Goal: Transaction & Acquisition: Obtain resource

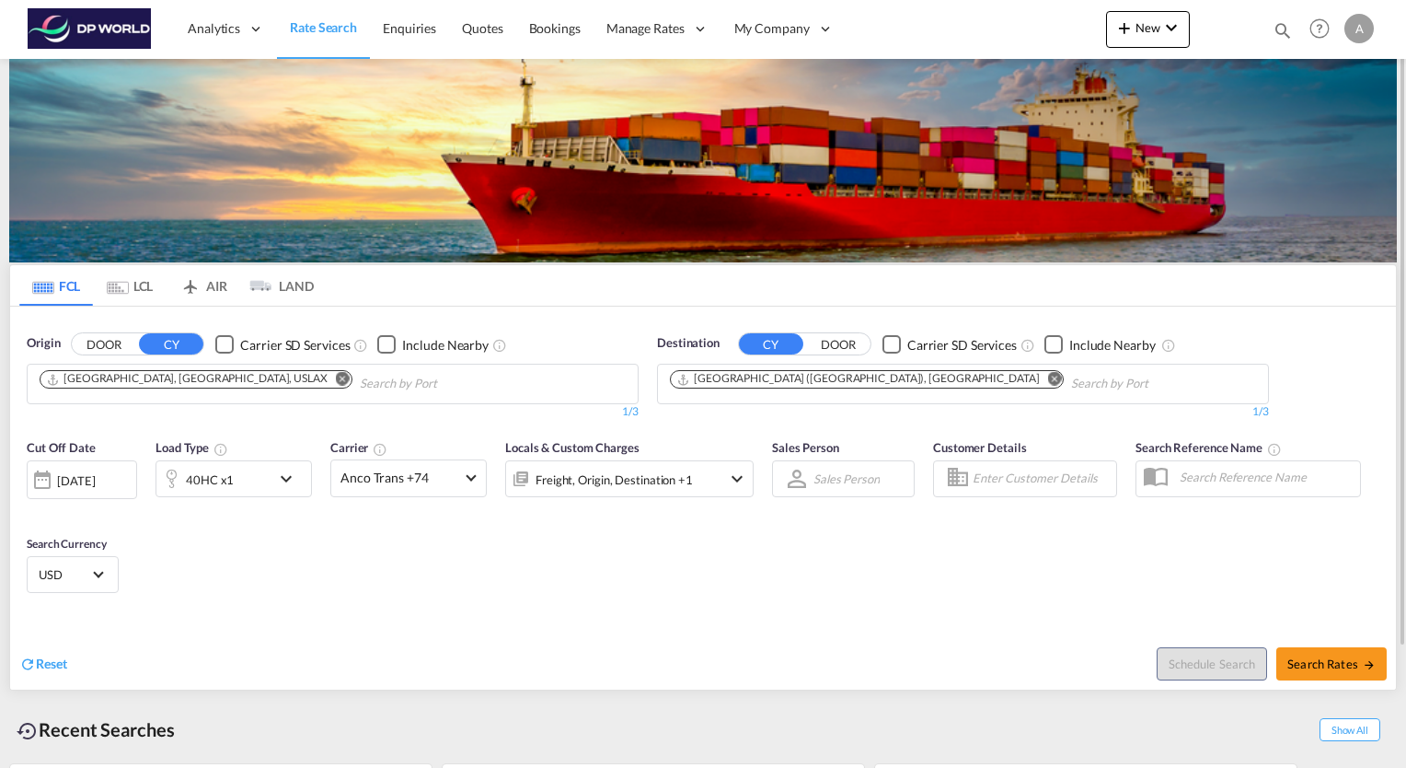
click at [118, 337] on button "DOOR" at bounding box center [104, 344] width 64 height 21
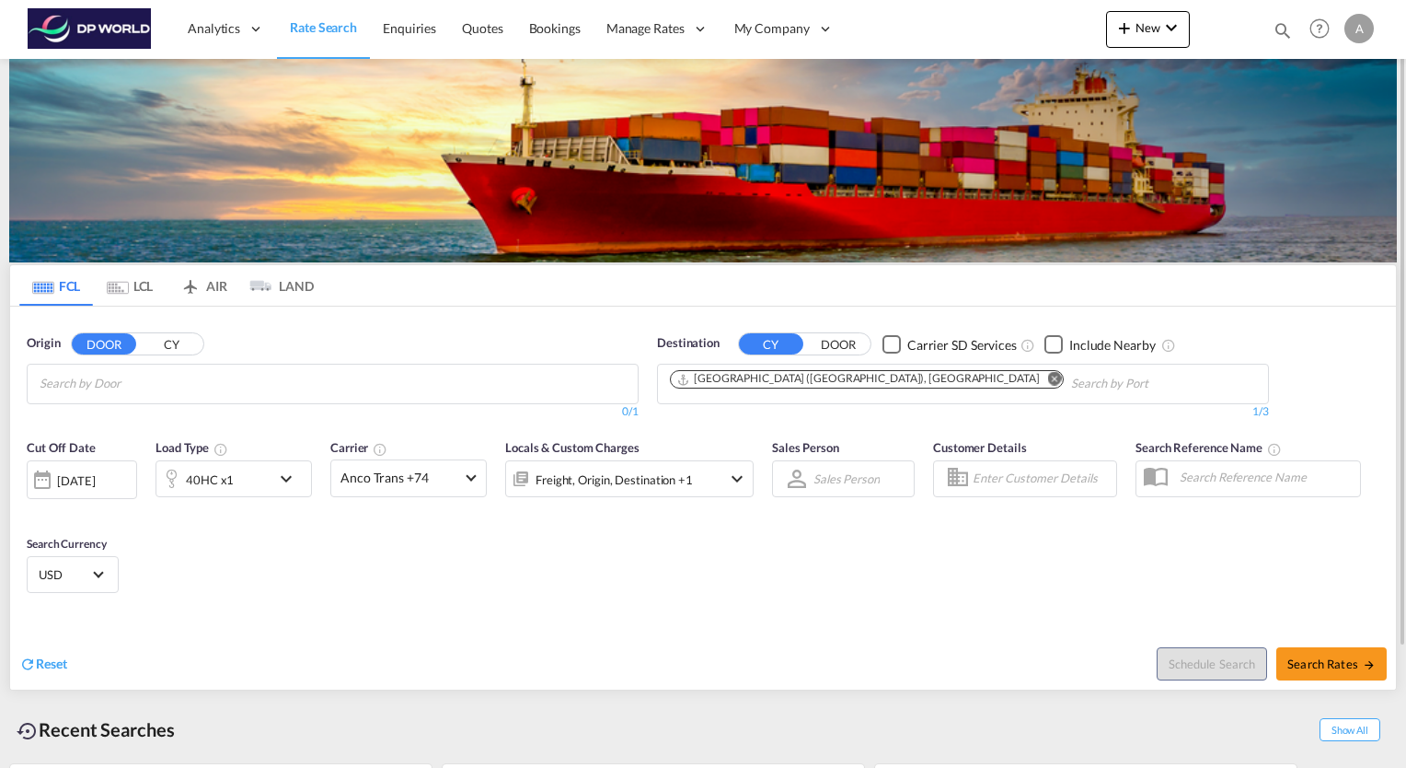
click at [76, 381] on input "Search by Door" at bounding box center [127, 383] width 175 height 29
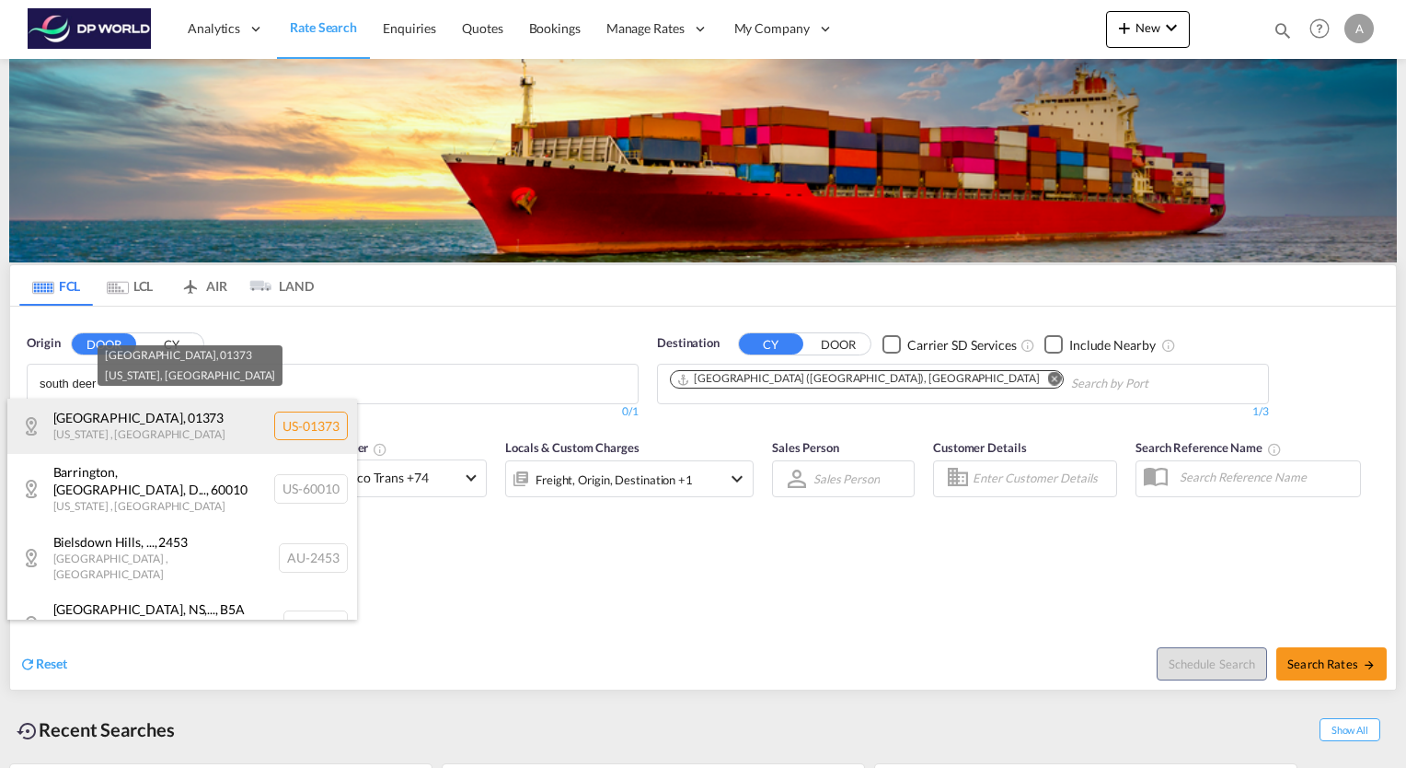
type input "south deer"
click at [152, 435] on div "[GEOGRAPHIC_DATA] , 01373 [US_STATE] , [GEOGRAPHIC_DATA] [GEOGRAPHIC_DATA]-01373" at bounding box center [182, 426] width 350 height 55
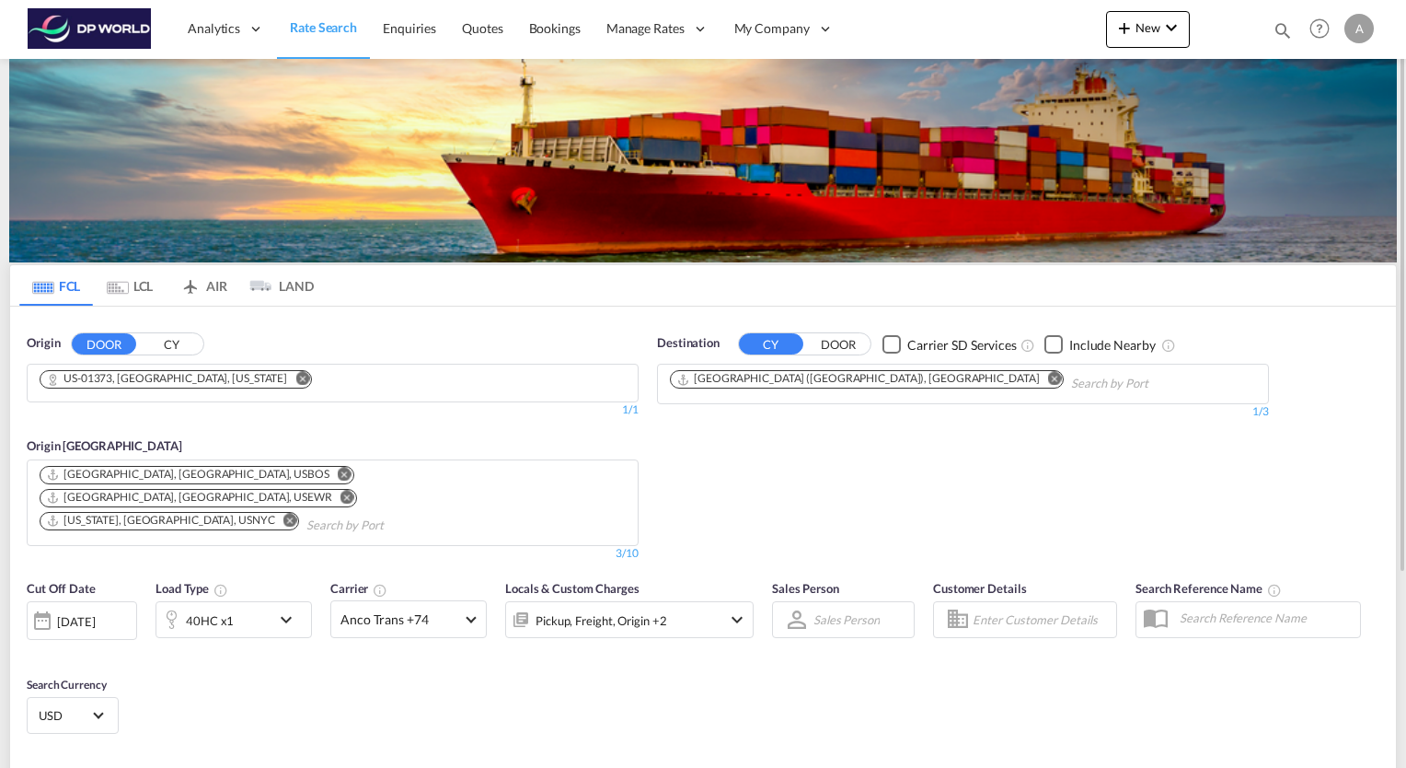
click at [1048, 377] on md-icon "Remove" at bounding box center [1055, 379] width 14 height 14
click at [859, 387] on md-chips at bounding box center [963, 384] width 610 height 39
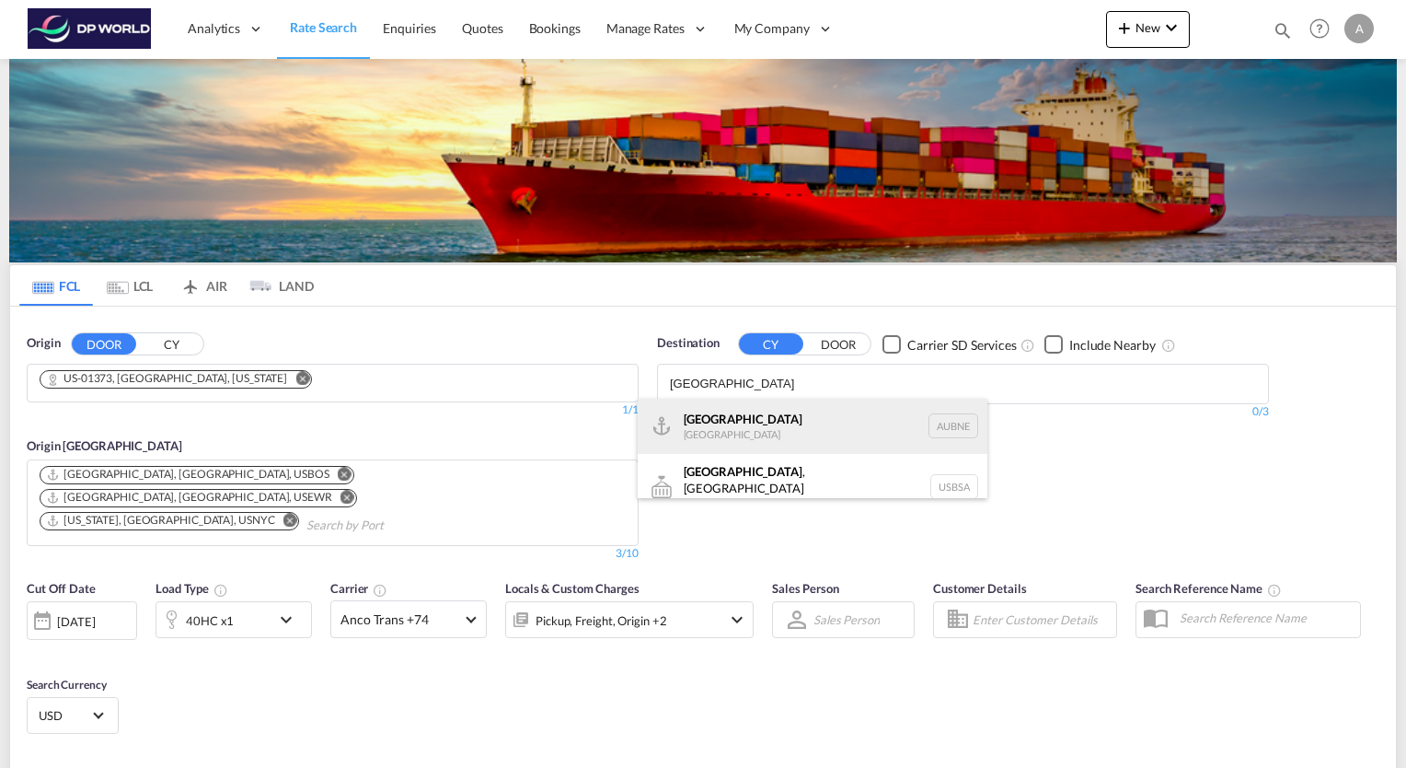
type input "[GEOGRAPHIC_DATA]"
click at [722, 429] on div "[GEOGRAPHIC_DATA] [GEOGRAPHIC_DATA] AUBNE" at bounding box center [813, 426] width 350 height 55
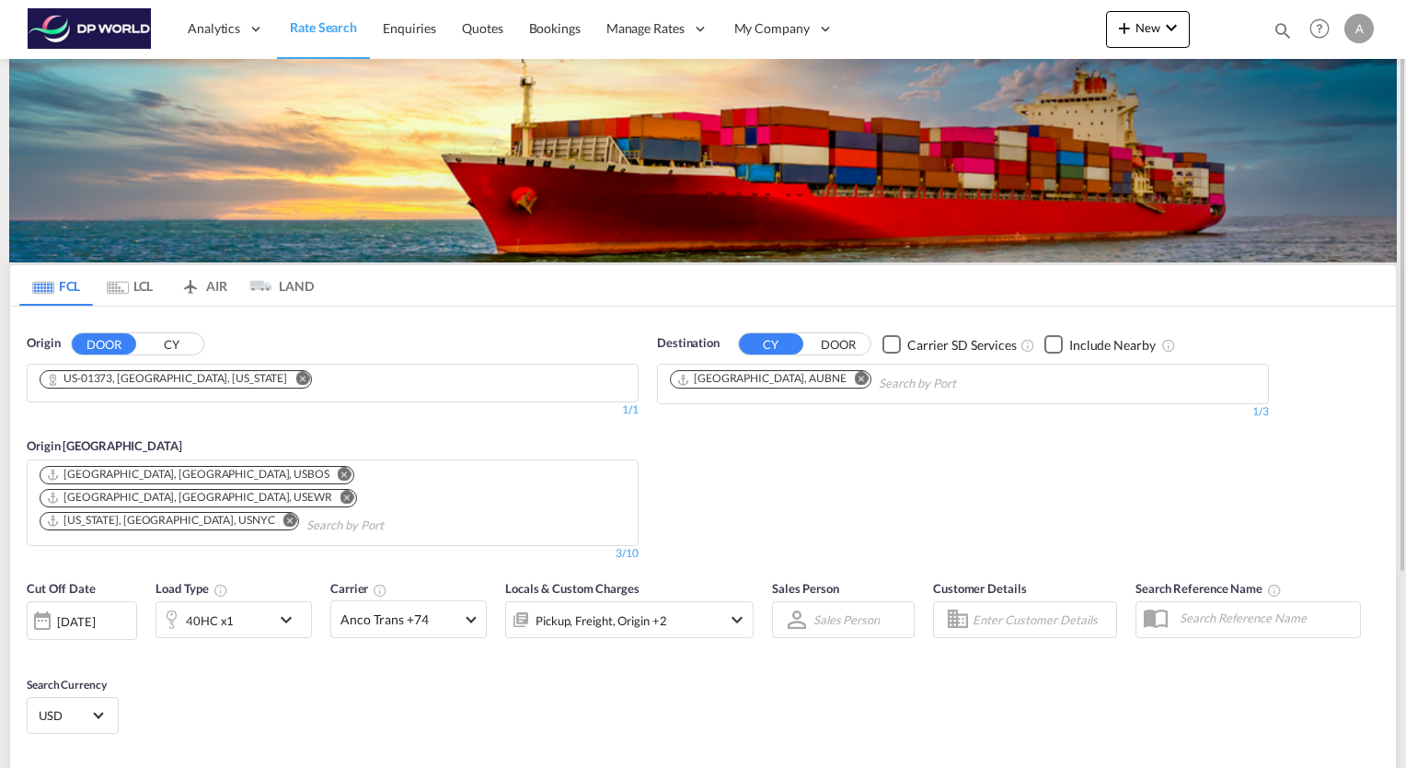
click at [338, 472] on md-icon "Remove" at bounding box center [345, 474] width 14 height 14
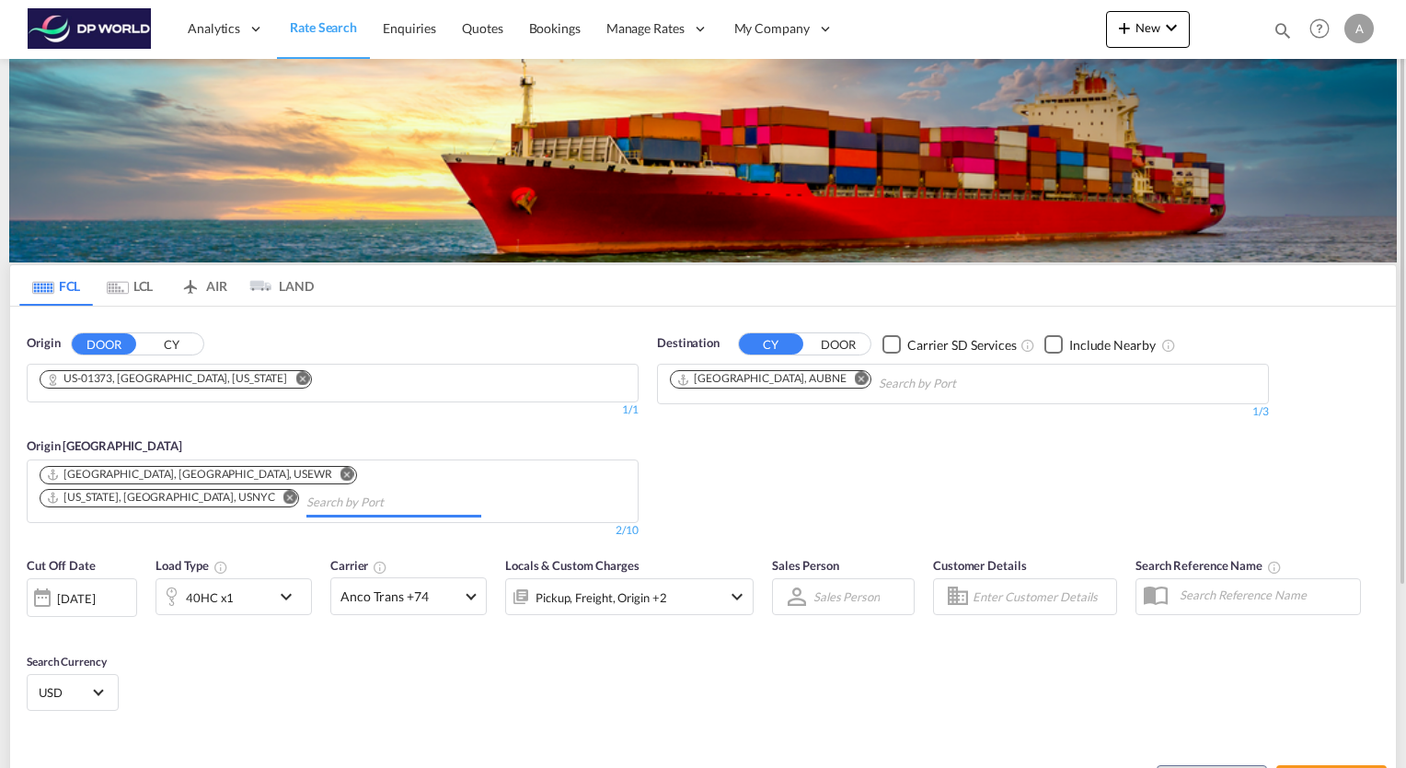
click at [341, 471] on md-icon "Remove" at bounding box center [348, 474] width 14 height 14
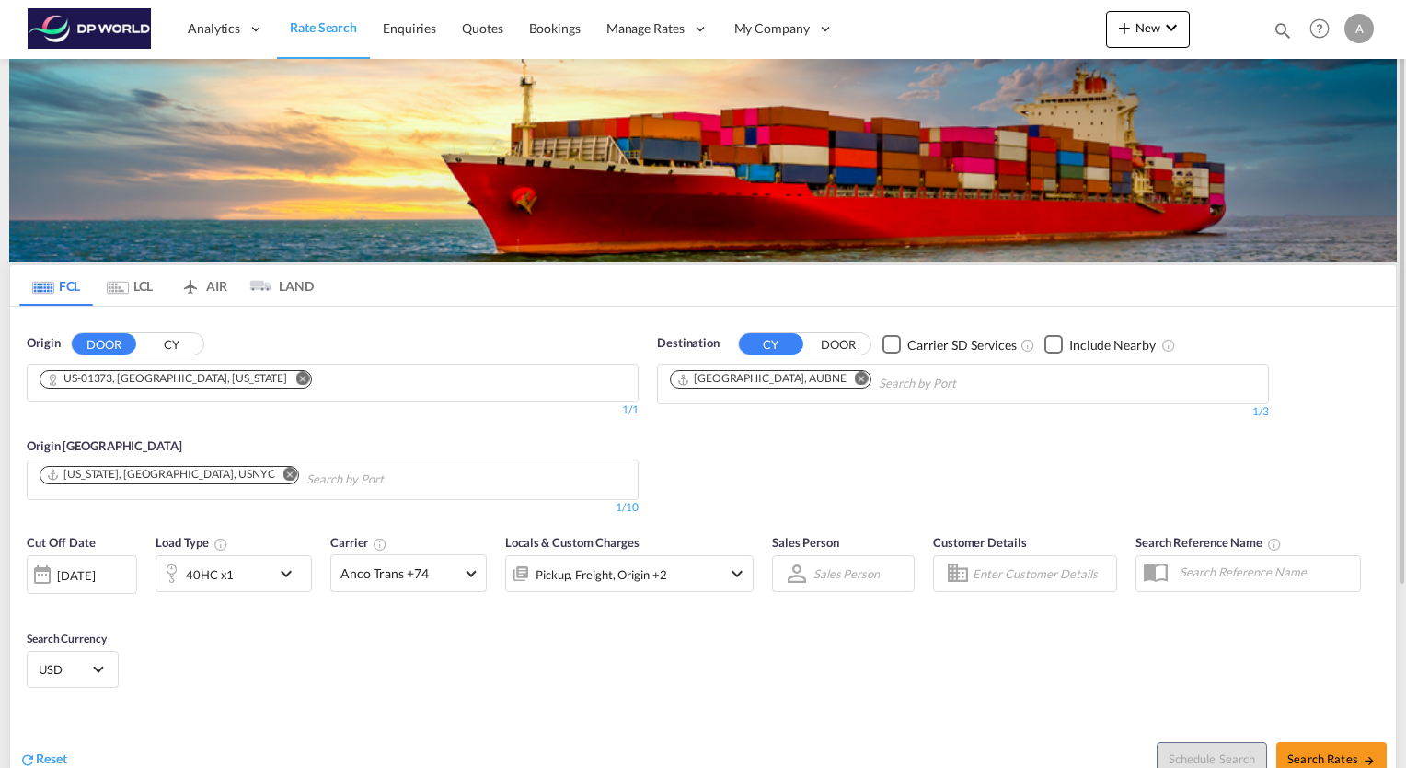
scroll to position [184, 0]
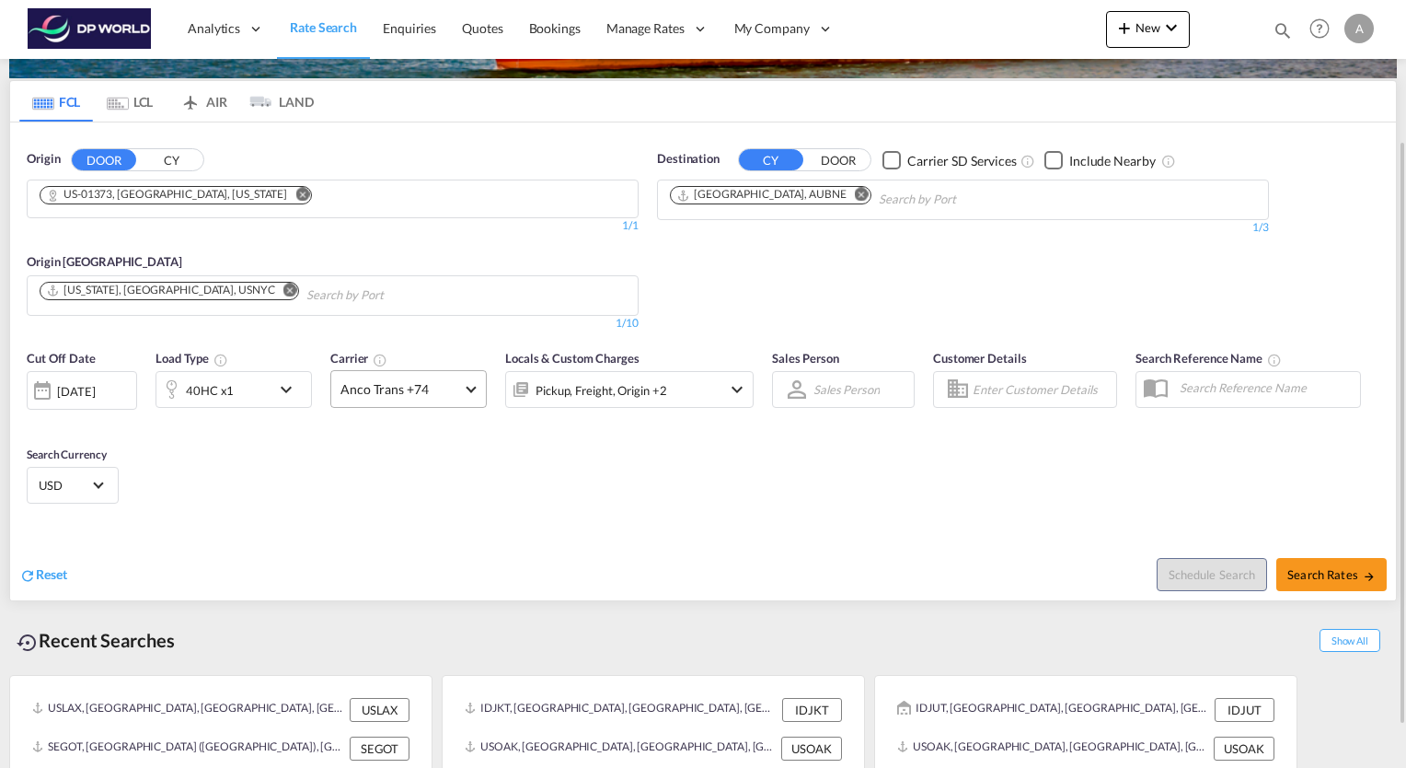
click at [469, 388] on span at bounding box center [471, 387] width 10 height 10
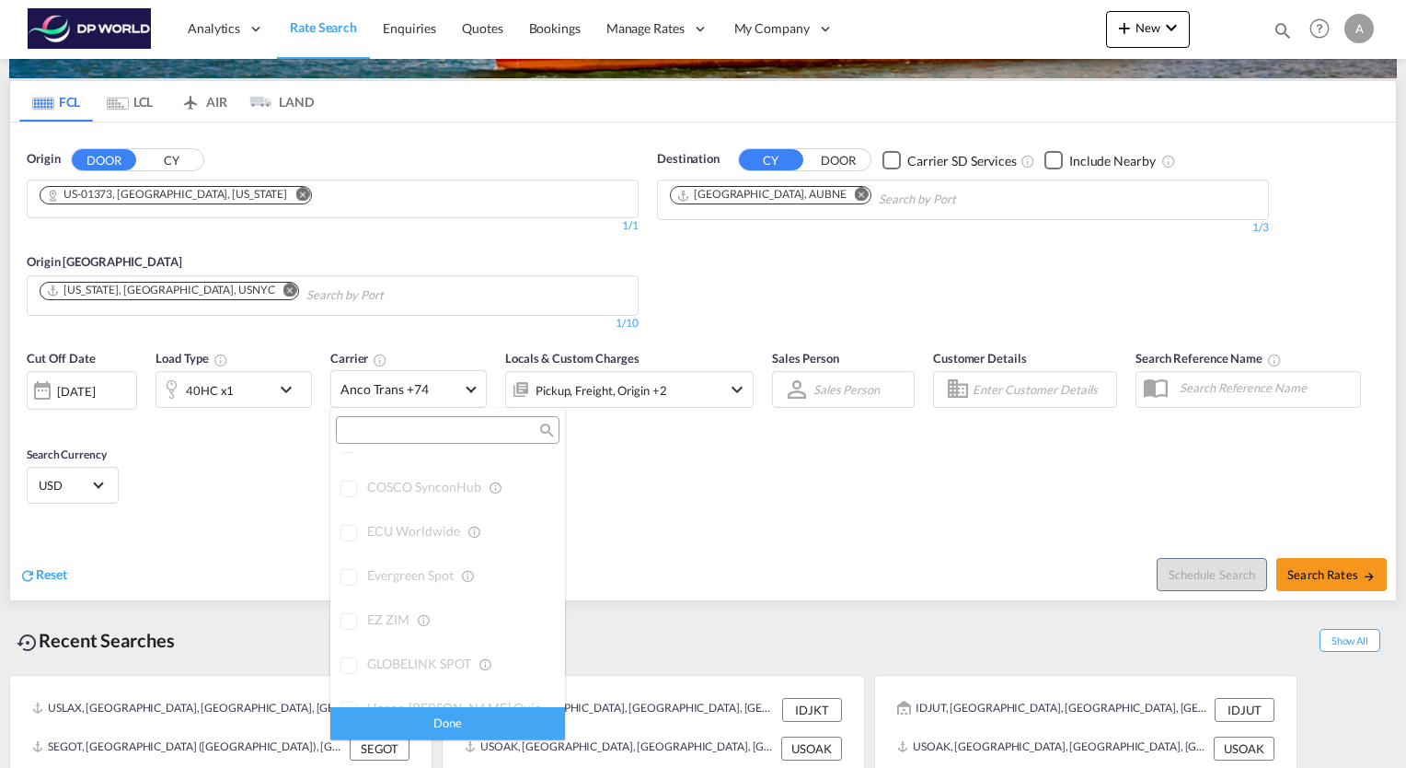
scroll to position [0, 0]
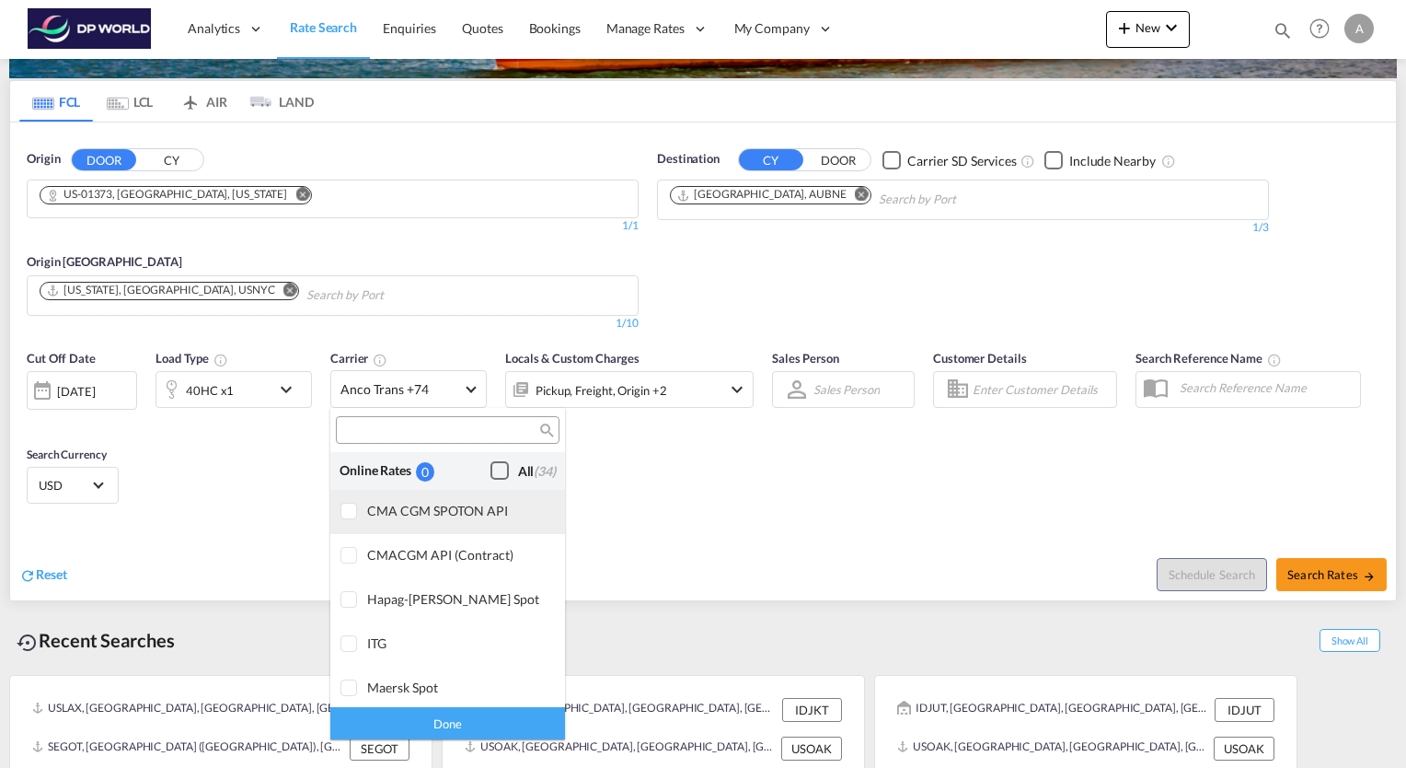
click at [353, 507] on div at bounding box center [350, 512] width 18 height 18
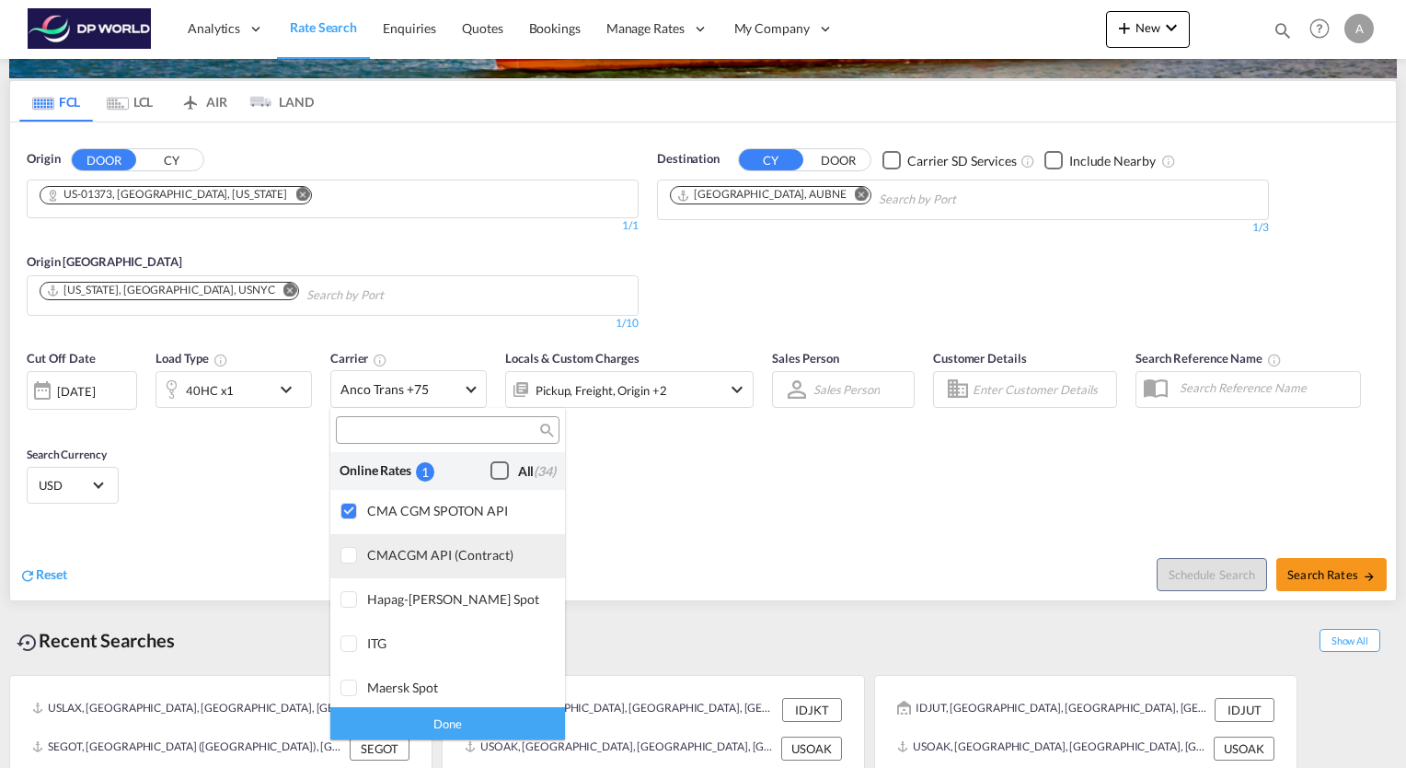
click at [350, 561] on div at bounding box center [350, 556] width 18 height 18
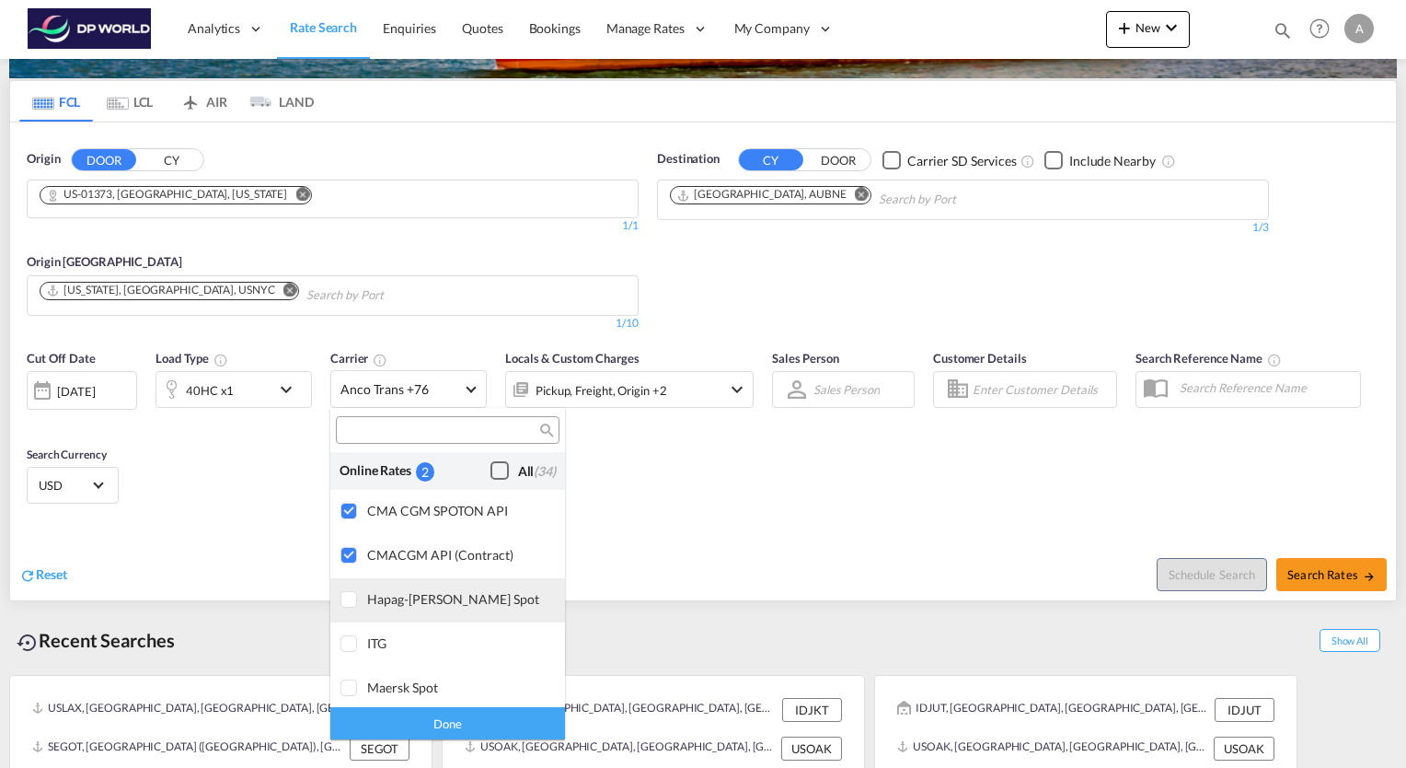
click at [346, 595] on div at bounding box center [350, 600] width 18 height 18
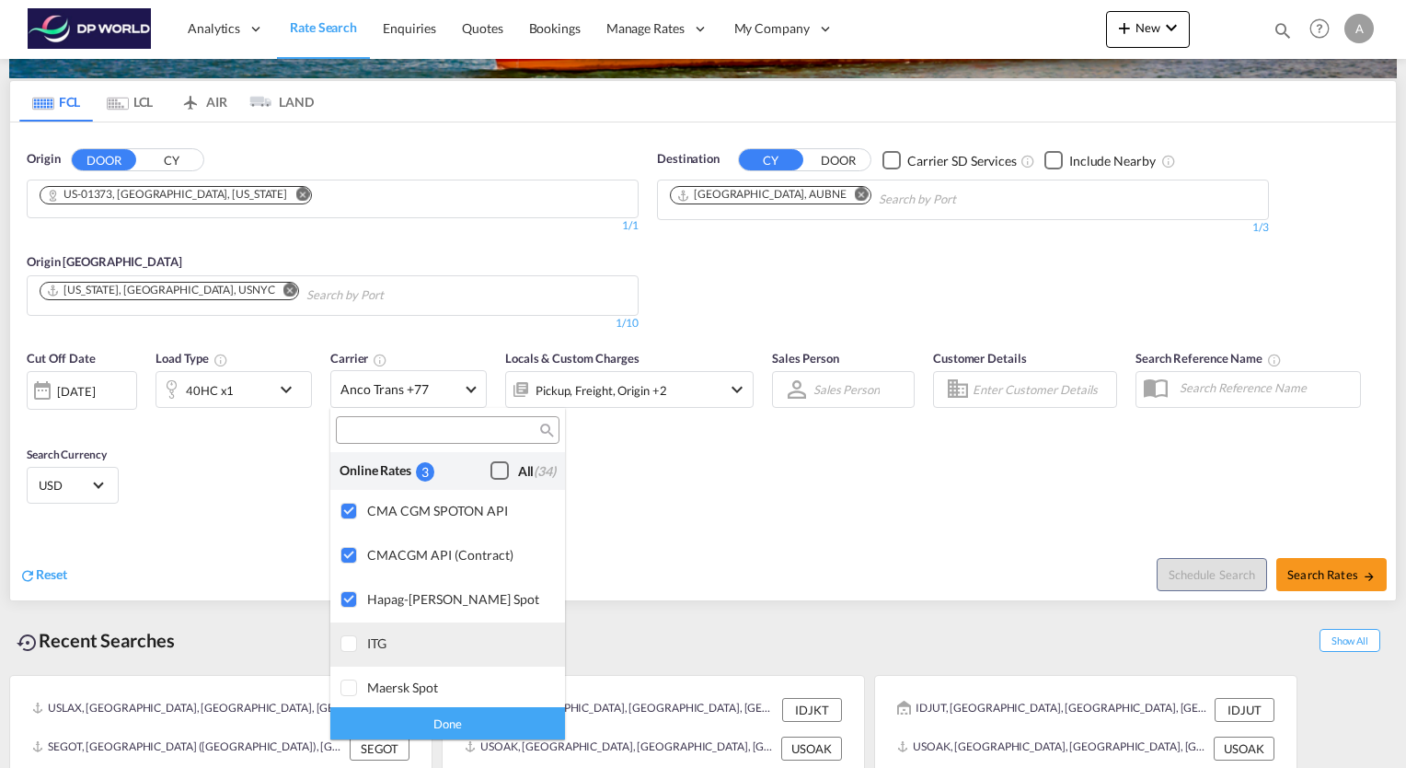
click at [351, 647] on div at bounding box center [350, 644] width 18 height 18
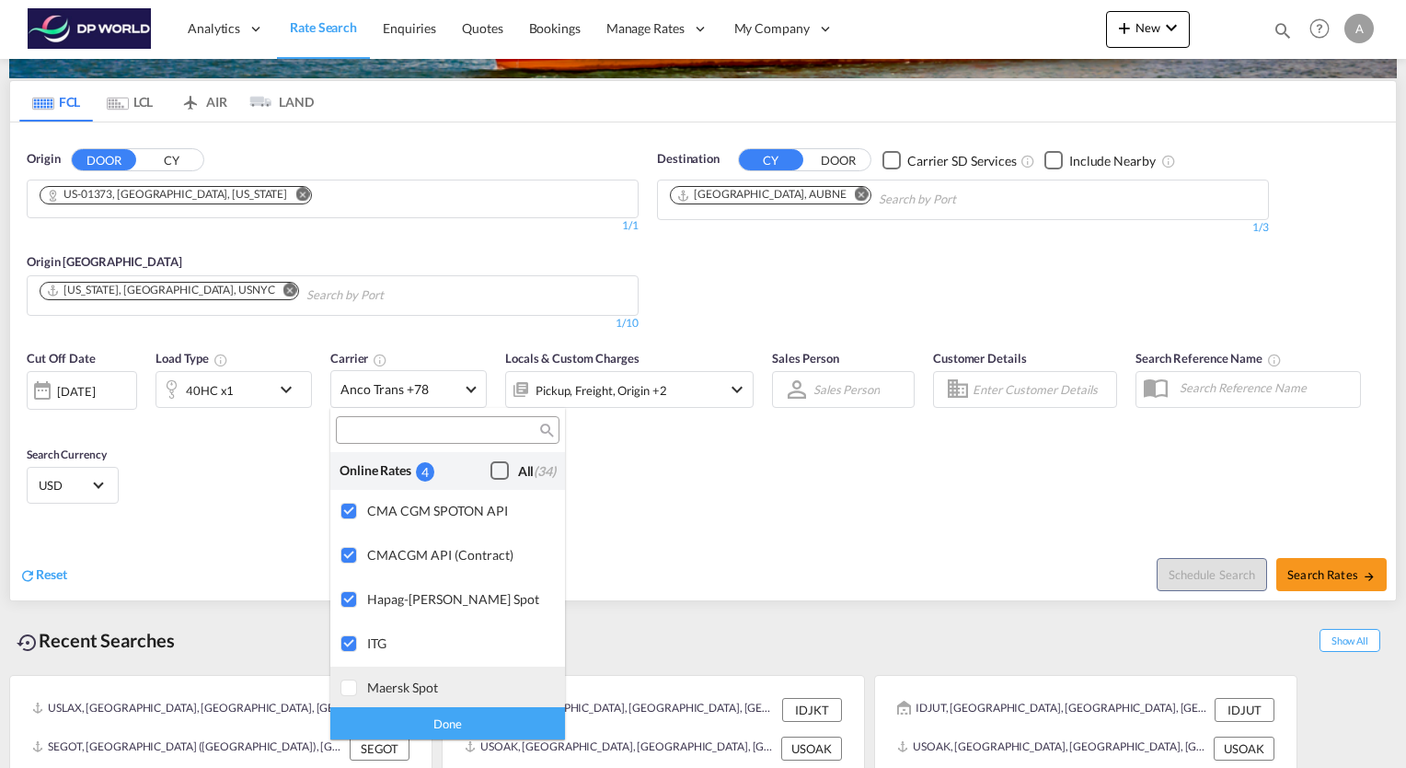
click at [352, 683] on div at bounding box center [350, 688] width 18 height 18
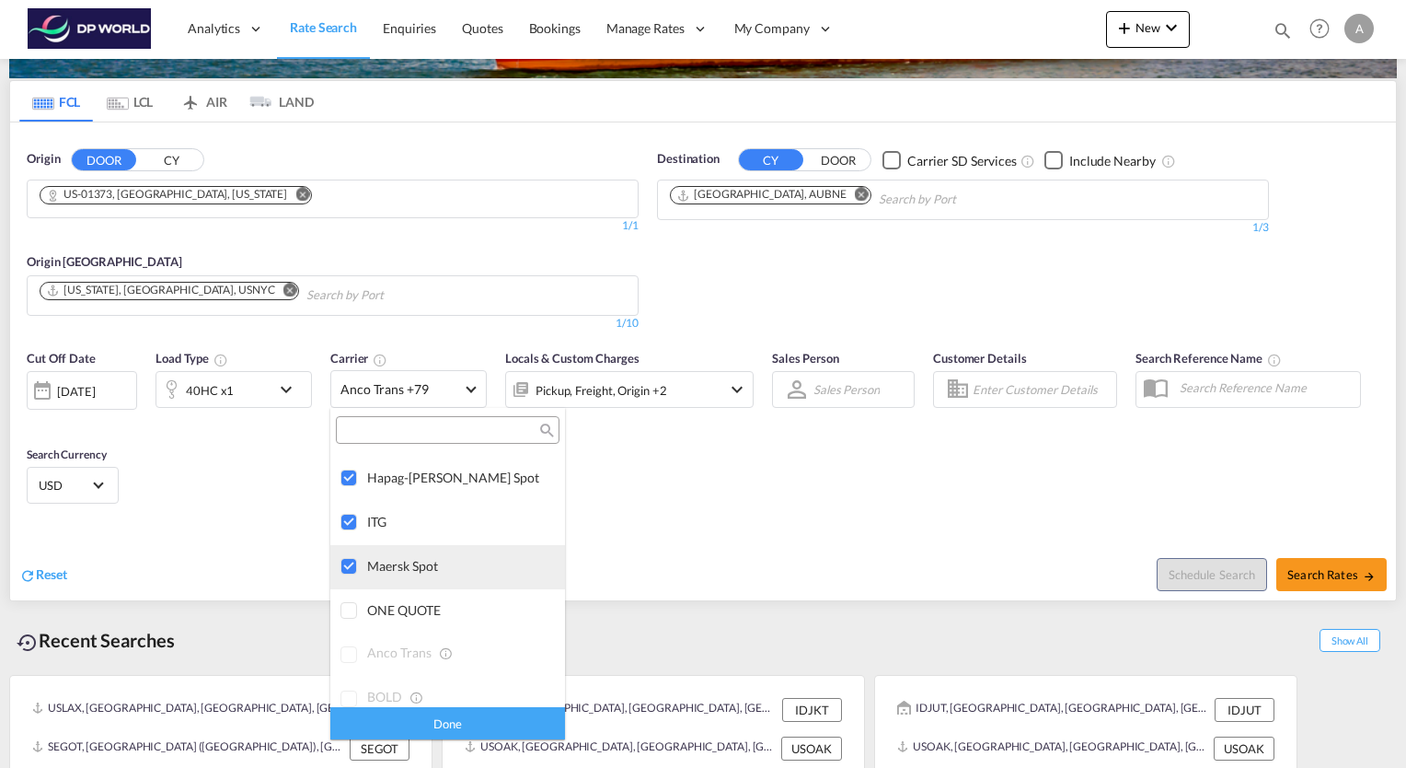
scroll to position [184, 0]
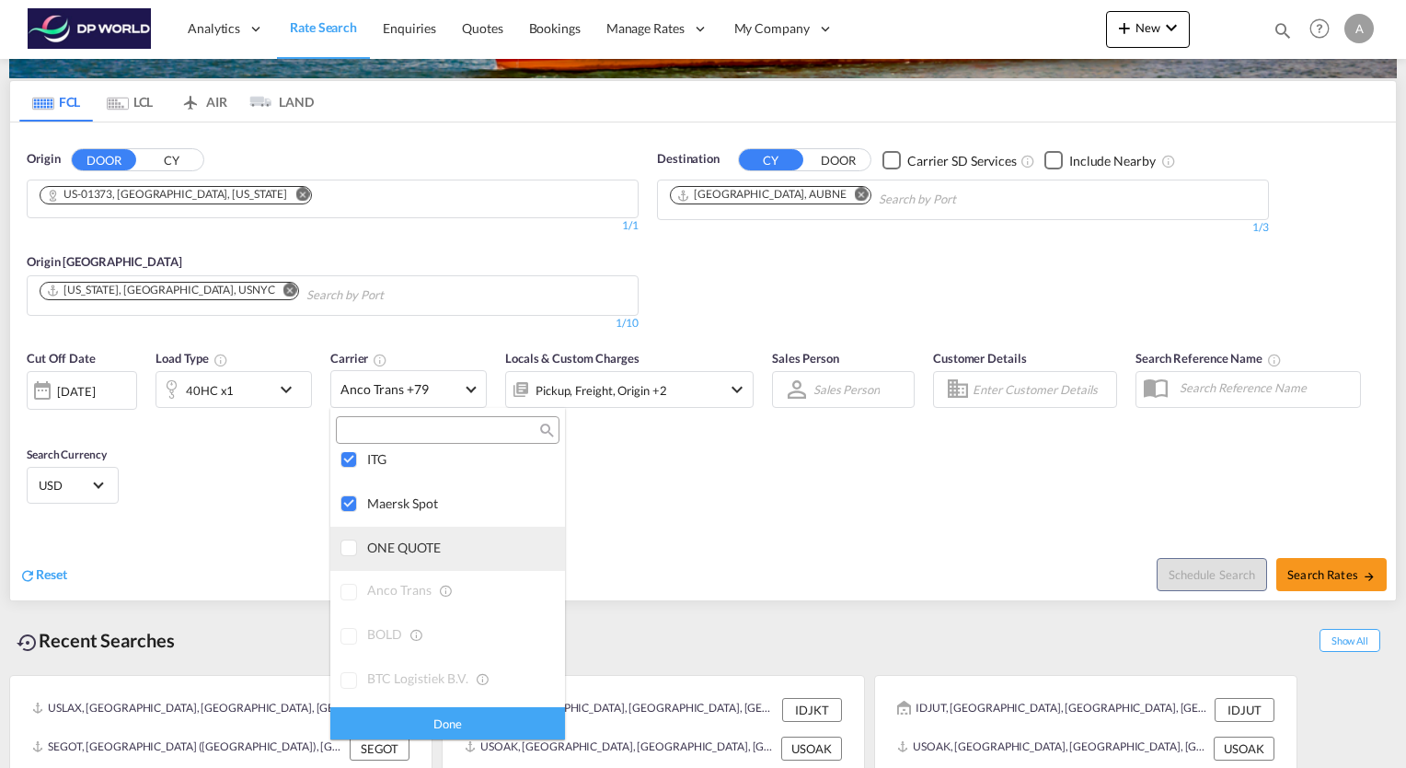
click at [346, 547] on div at bounding box center [350, 548] width 18 height 18
click at [1339, 572] on md-backdrop at bounding box center [703, 384] width 1406 height 768
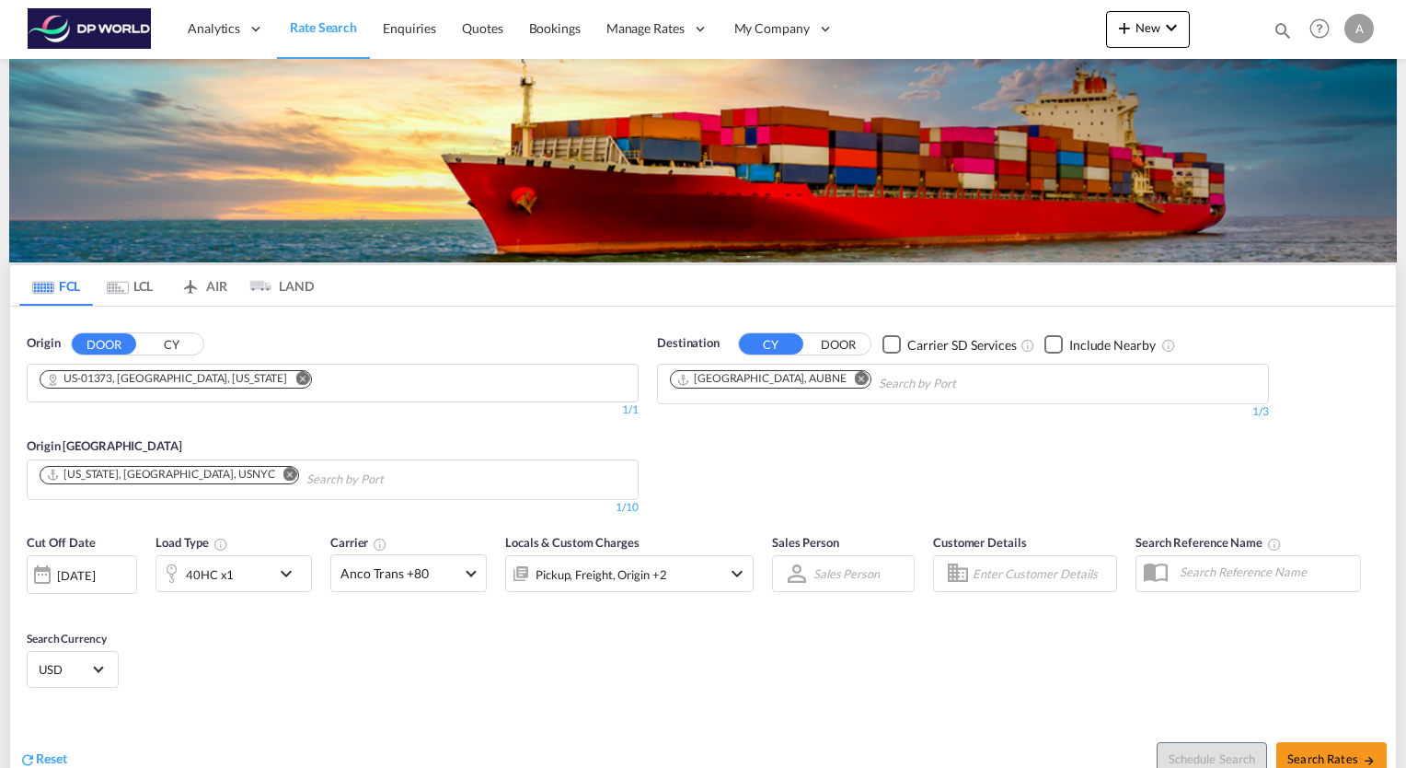
scroll to position [237, 0]
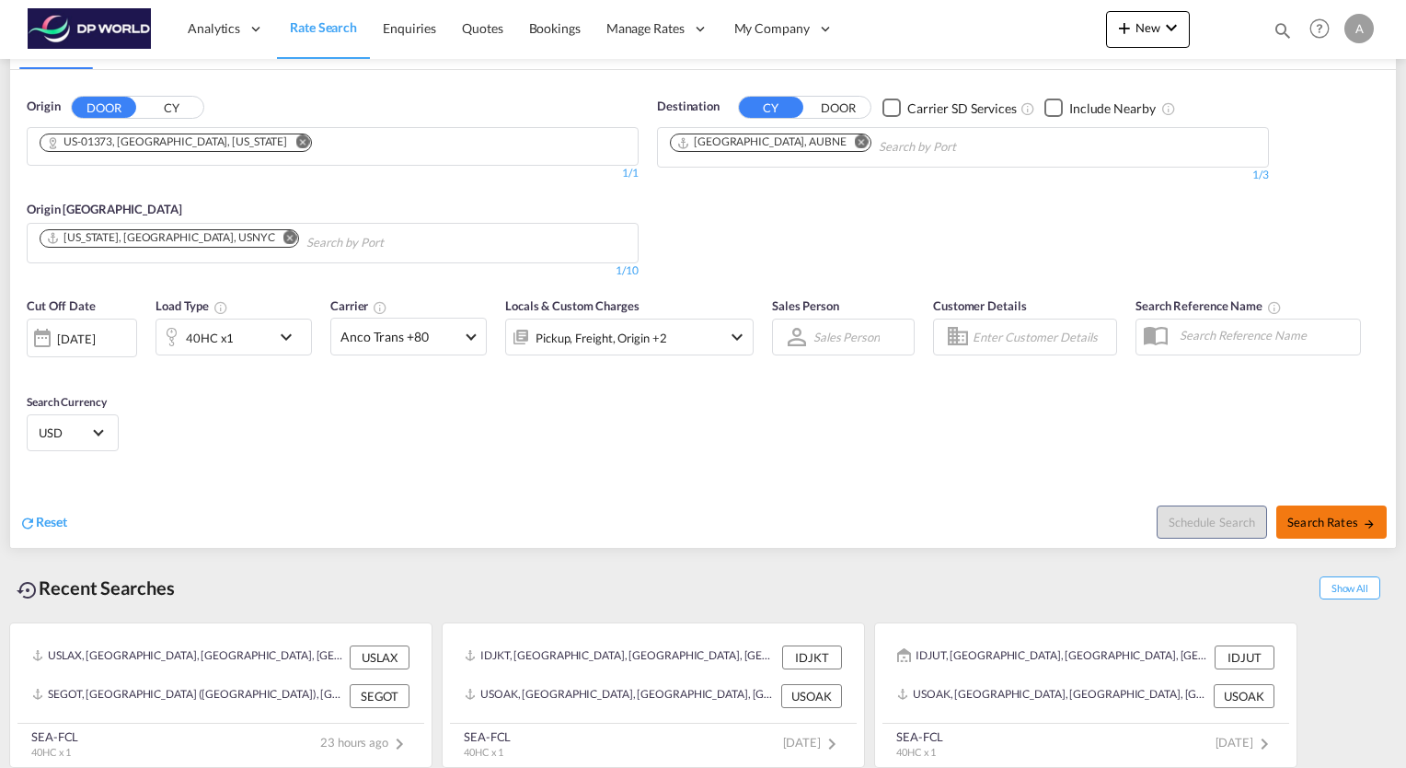
click at [1348, 521] on span "Search Rates" at bounding box center [1332, 522] width 88 height 15
type input "01373 to AUBNE / [DATE]"
